Goal: Task Accomplishment & Management: Use online tool/utility

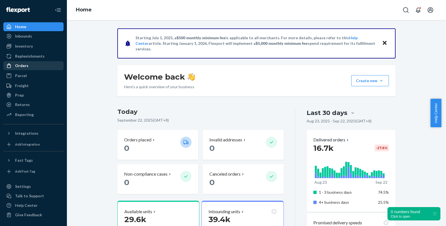
drag, startPoint x: 36, startPoint y: 64, endPoint x: 39, endPoint y: 63, distance: 2.9
click at [36, 63] on div "Orders" at bounding box center [33, 66] width 59 height 8
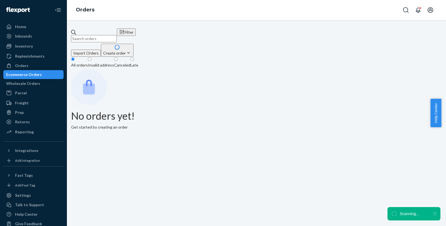
click at [117, 35] on input "text" at bounding box center [94, 38] width 46 height 7
paste input "PD2566319"
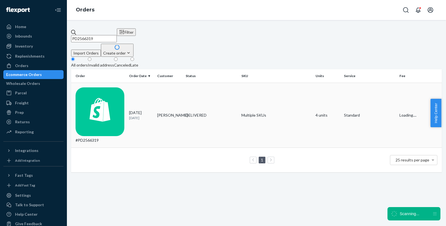
type input "PD2566319"
click at [103, 89] on div "#PD2566319" at bounding box center [99, 115] width 49 height 56
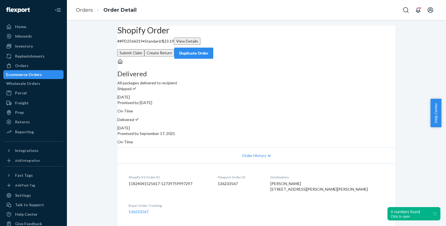
click at [174, 49] on button "Create Return" at bounding box center [159, 52] width 30 height 7
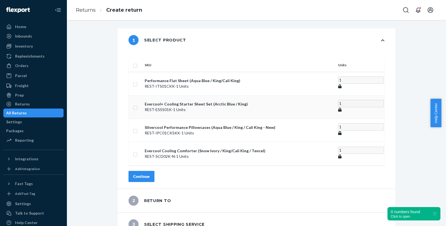
click at [137, 104] on input "checkbox" at bounding box center [135, 107] width 4 height 6
checkbox input "true"
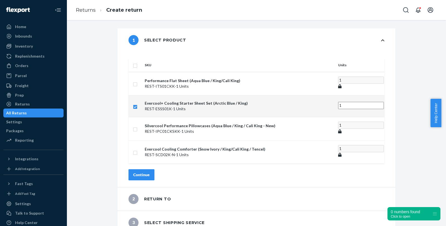
click at [150, 172] on div "Continue" at bounding box center [141, 175] width 16 height 6
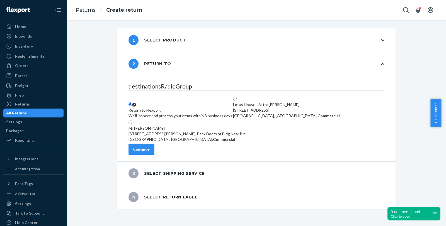
click at [308, 108] on div "[STREET_ADDRESS]" at bounding box center [286, 111] width 107 height 6
click at [237, 97] on input "Lotus House - Attn: [PERSON_NAME] [STREET_ADDRESS], Commercial" at bounding box center [235, 99] width 4 height 4
radio input "true"
click at [150, 151] on div "Continue" at bounding box center [141, 150] width 16 height 6
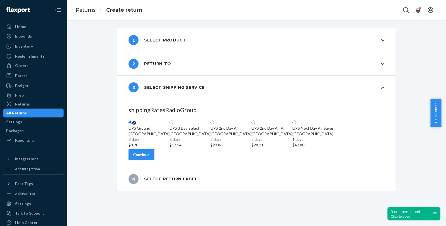
click at [143, 160] on button "Continue" at bounding box center [141, 154] width 26 height 11
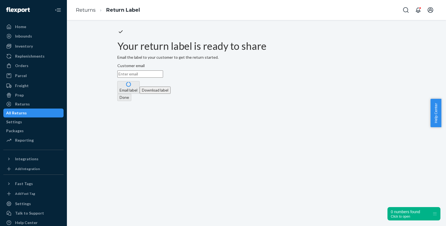
drag, startPoint x: 249, startPoint y: 125, endPoint x: 266, endPoint y: 124, distance: 17.3
click at [170, 94] on button "Download label" at bounding box center [155, 90] width 31 height 7
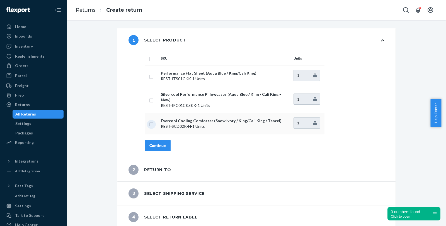
click at [150, 121] on input "checkbox" at bounding box center [151, 124] width 4 height 6
checkbox input "true"
click at [155, 143] on div "Continue" at bounding box center [157, 146] width 16 height 6
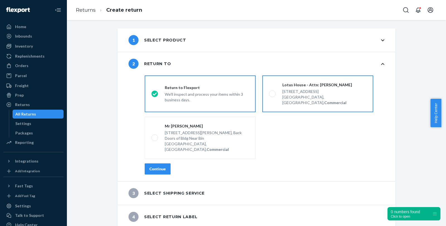
click at [294, 92] on div "[STREET_ADDRESS]" at bounding box center [324, 92] width 84 height 6
click at [272, 92] on input "Lotus House - Attn: [PERSON_NAME] [STREET_ADDRESS], Commercial" at bounding box center [271, 94] width 4 height 4
radio input "true"
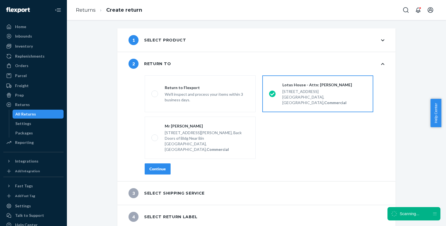
click at [156, 166] on div "Continue" at bounding box center [157, 169] width 16 height 6
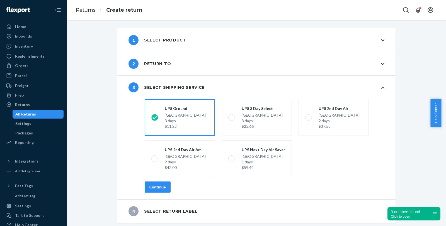
click at [154, 187] on div "Continue" at bounding box center [157, 187] width 16 height 6
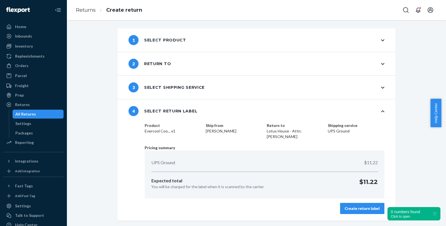
click at [359, 207] on div "Create return label" at bounding box center [362, 209] width 35 height 6
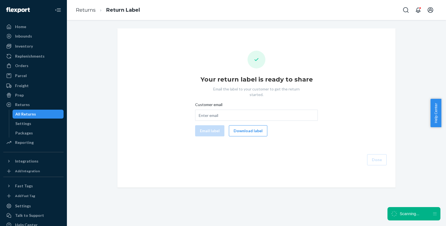
click at [256, 125] on button "Download label" at bounding box center [248, 130] width 38 height 11
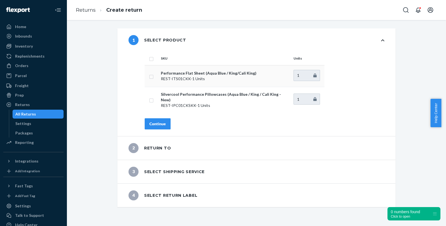
click at [149, 76] on input "checkbox" at bounding box center [151, 76] width 4 height 6
checkbox input "true"
click at [159, 122] on button "Continue" at bounding box center [158, 123] width 26 height 11
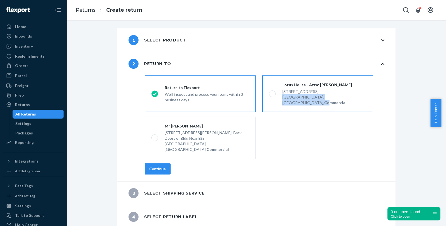
click at [322, 94] on div "[STREET_ADDRESS], Commercial" at bounding box center [324, 97] width 84 height 18
click at [330, 100] on strong "Commercial" at bounding box center [335, 102] width 22 height 5
click at [272, 96] on input "Lotus House - Attn: [PERSON_NAME] [STREET_ADDRESS], Commercial" at bounding box center [271, 94] width 4 height 4
radio input "true"
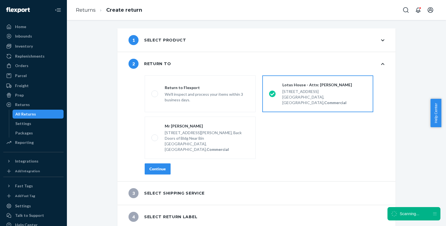
click at [162, 166] on div "Continue" at bounding box center [157, 169] width 16 height 6
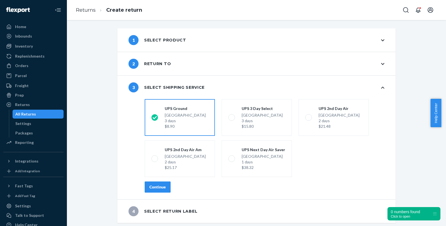
click at [157, 189] on div "Continue" at bounding box center [157, 187] width 16 height 6
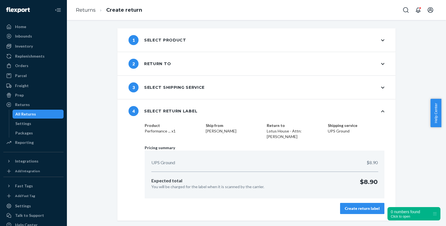
click at [363, 208] on div "Create return label" at bounding box center [362, 209] width 35 height 6
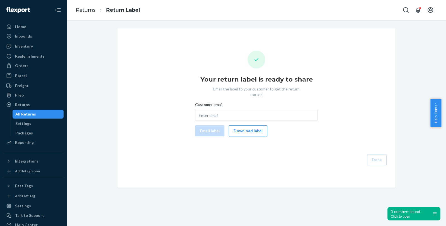
click at [254, 125] on button "Download label" at bounding box center [248, 130] width 38 height 11
